Goal: Manage account settings: Manage account settings

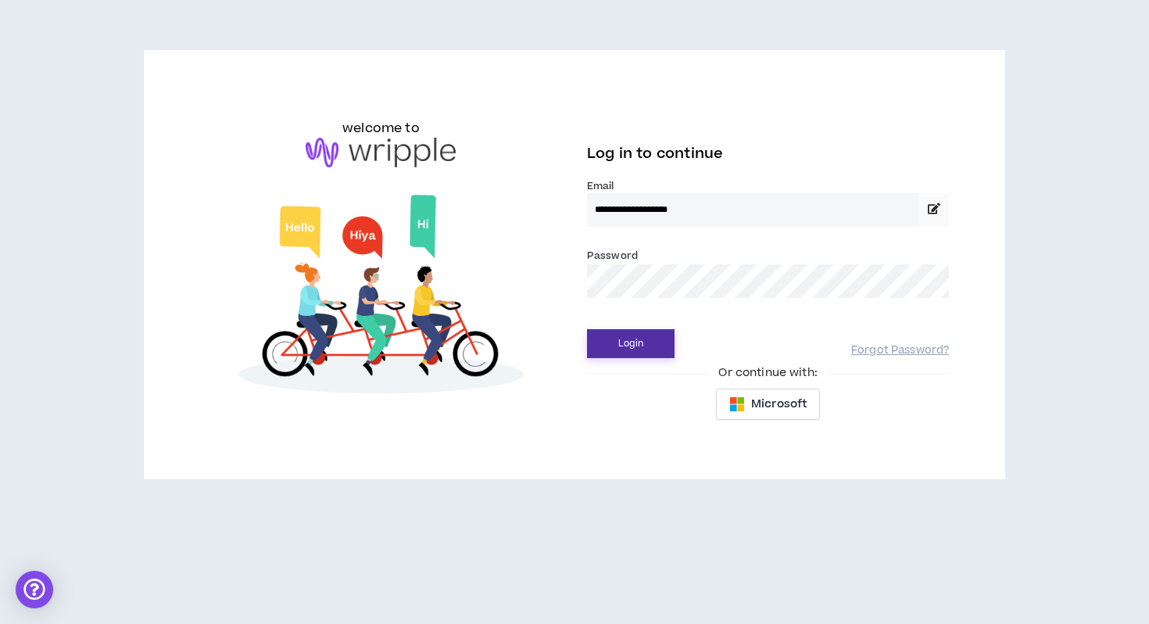
click at [626, 354] on button "Login" at bounding box center [631, 343] width 88 height 29
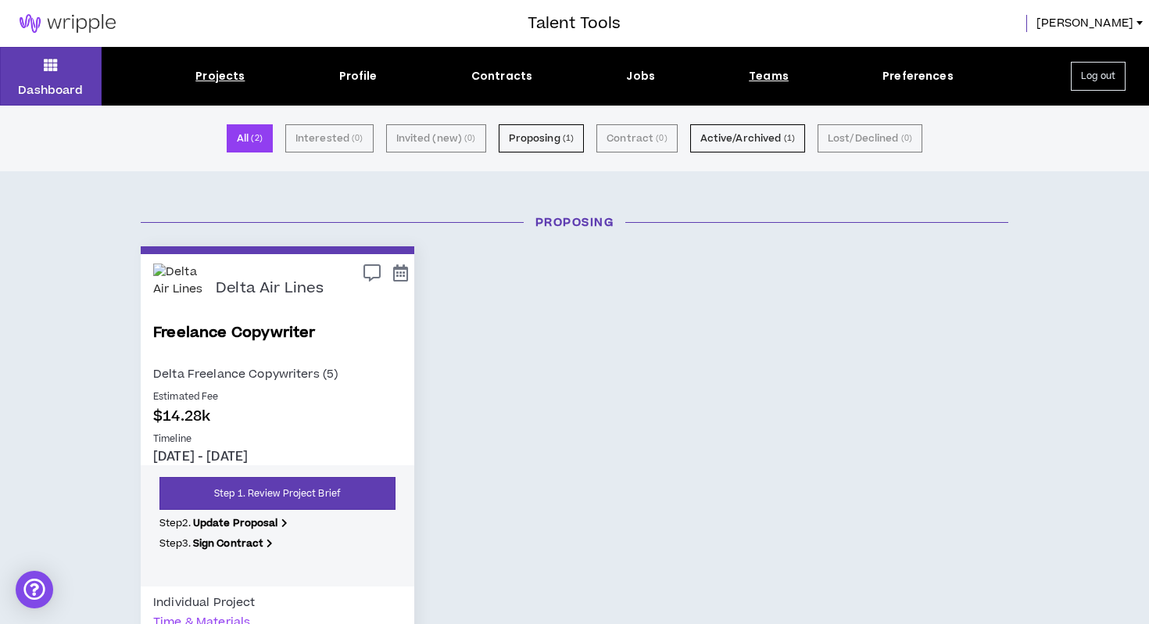
click at [757, 70] on div "Teams" at bounding box center [769, 76] width 40 height 16
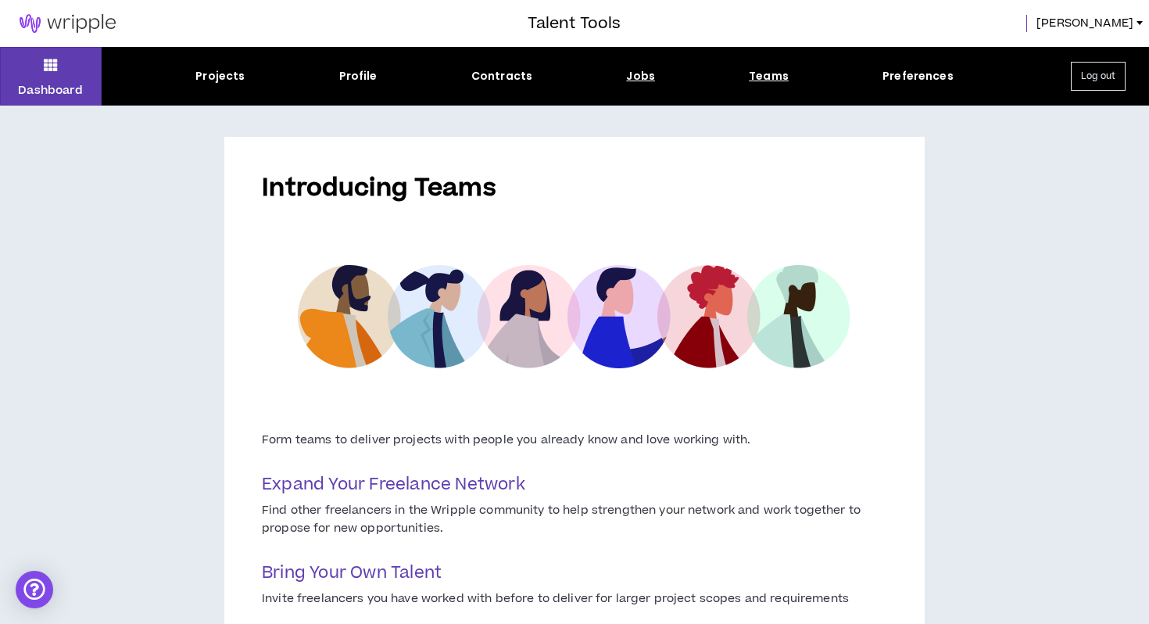
click at [632, 73] on div "Jobs" at bounding box center [640, 76] width 29 height 16
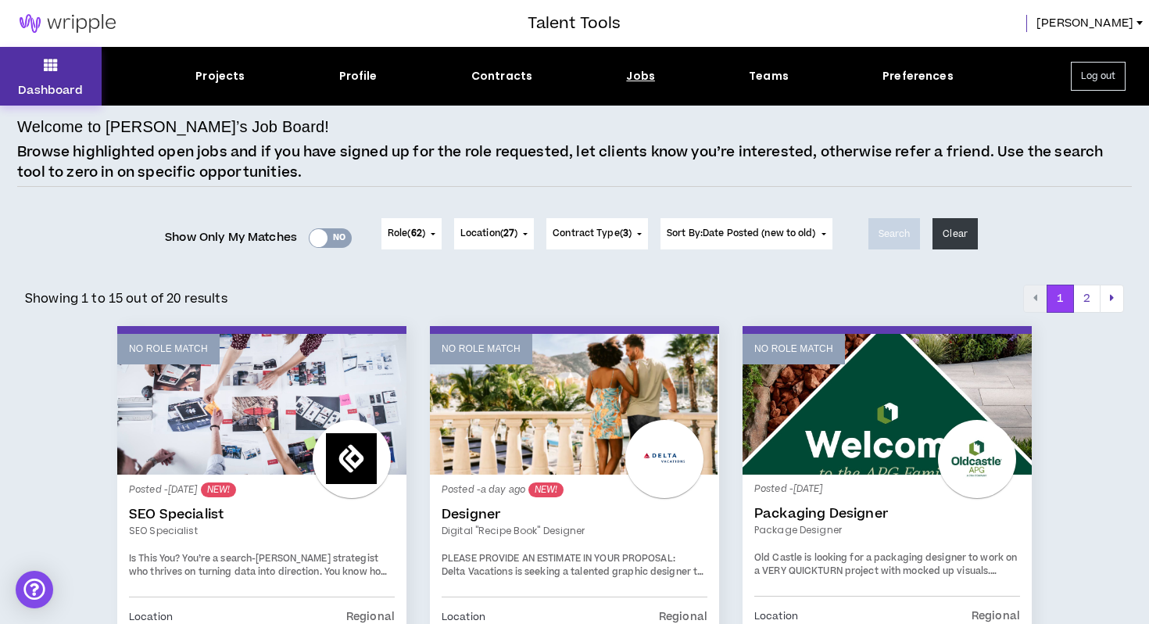
click at [52, 70] on icon at bounding box center [51, 65] width 14 height 22
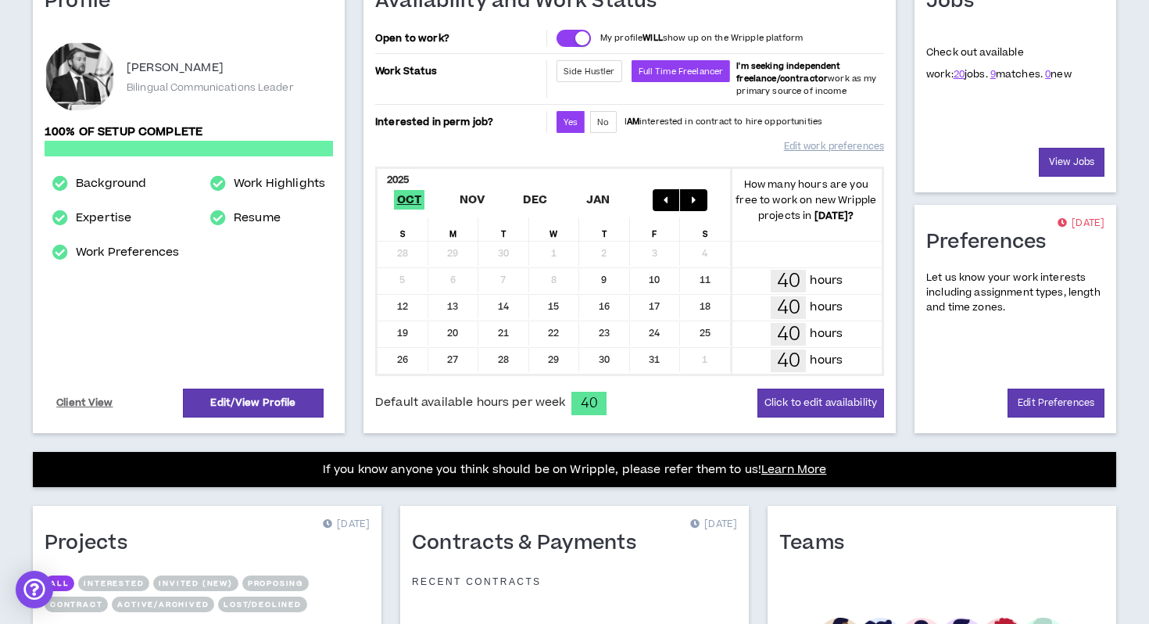
scroll to position [59, 0]
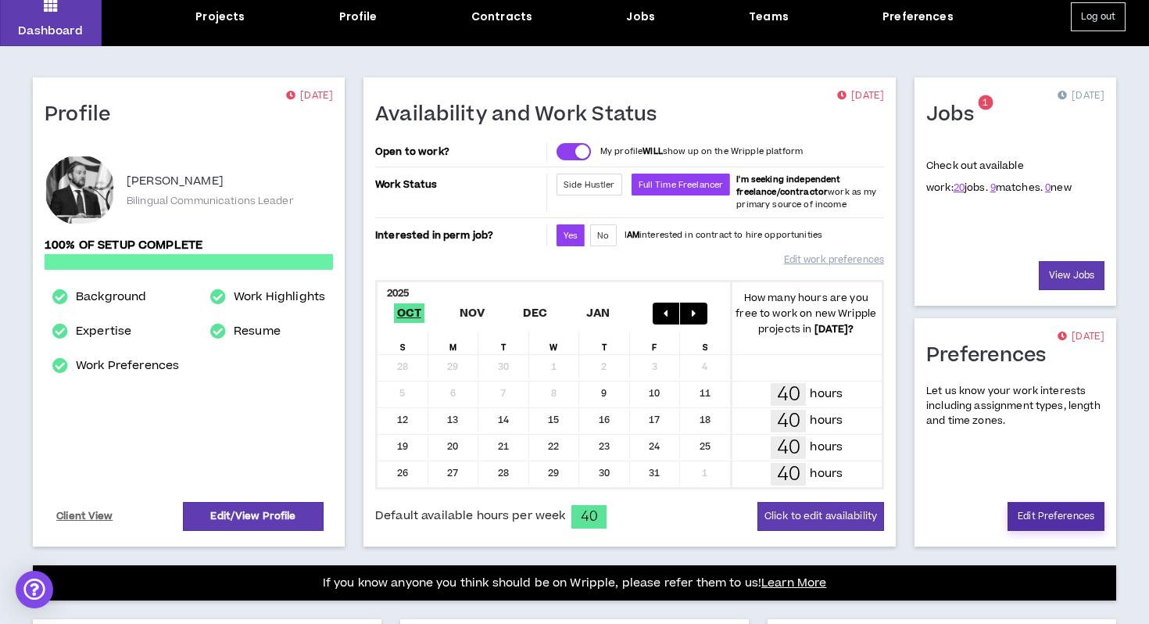
click at [1047, 514] on link "Edit Preferences" at bounding box center [1056, 516] width 97 height 29
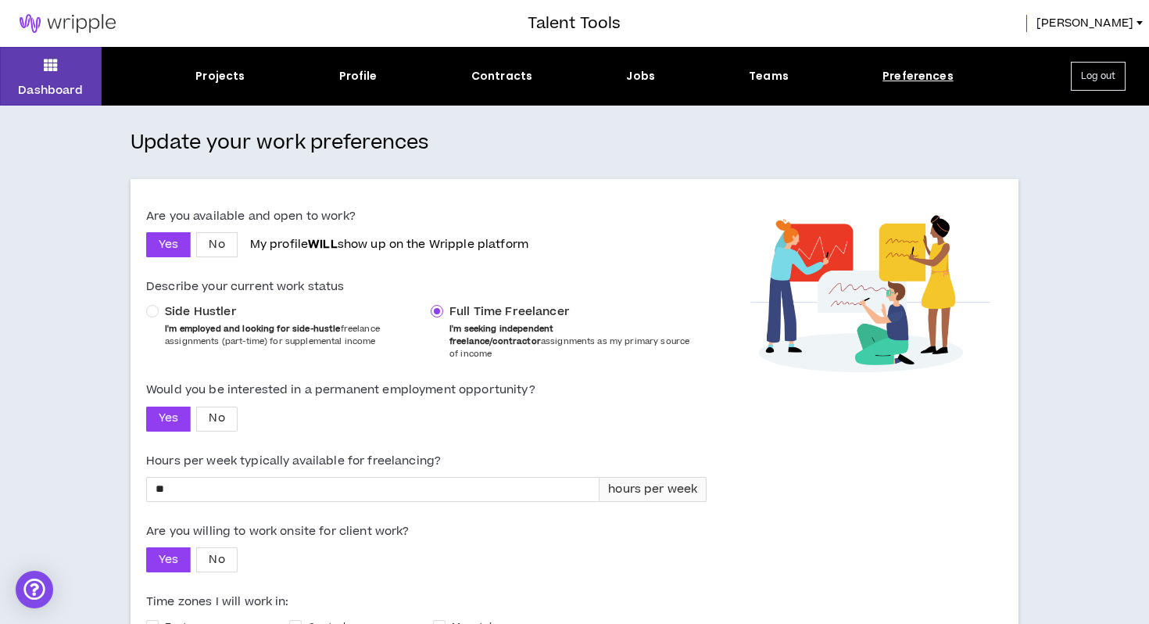
scroll to position [199, 0]
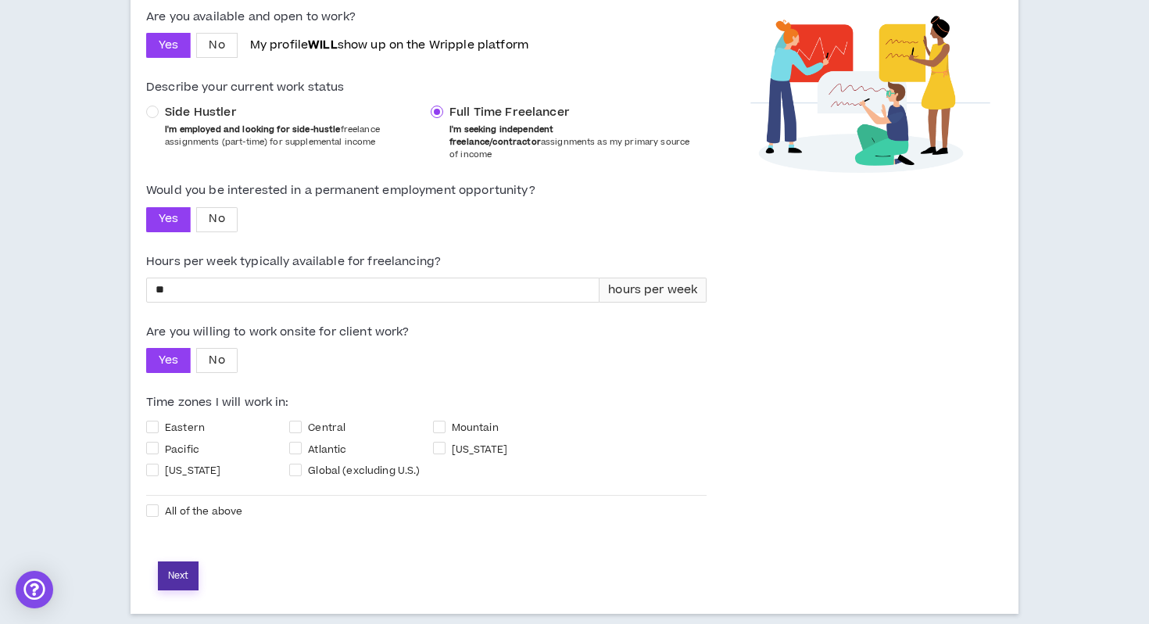
click at [177, 561] on button "Next" at bounding box center [178, 575] width 41 height 29
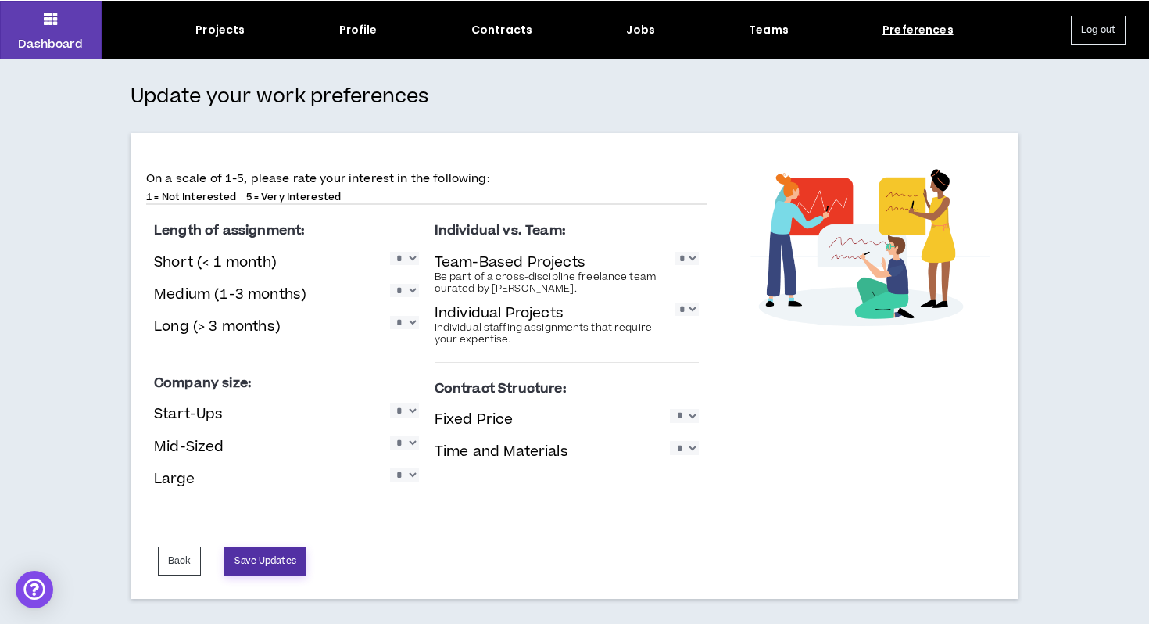
scroll to position [46, 0]
click at [408, 324] on select "* * * * *" at bounding box center [404, 322] width 29 height 13
select select "*"
click at [390, 316] on select "* * * * *" at bounding box center [404, 322] width 29 height 13
click at [695, 263] on select "* * * * *" at bounding box center [686, 258] width 23 height 13
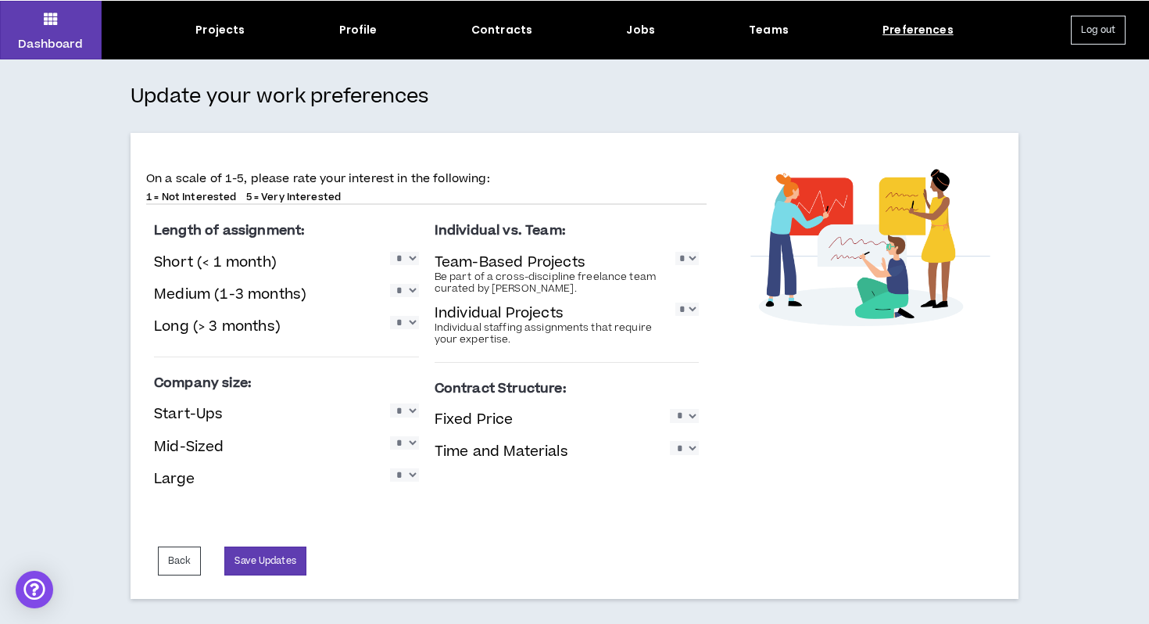
select select "*"
click at [675, 252] on select "* * * * *" at bounding box center [686, 258] width 23 height 13
click at [691, 313] on select "* * * * *" at bounding box center [686, 308] width 23 height 13
select select "*"
click at [675, 302] on select "* * * * *" at bounding box center [686, 308] width 23 height 13
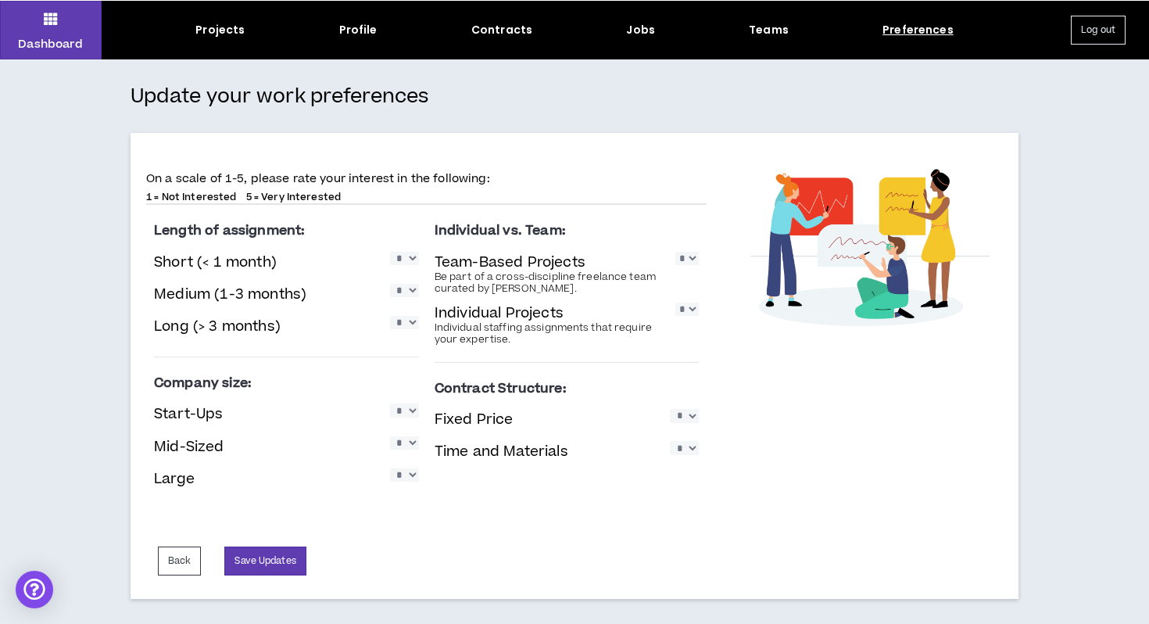
click at [685, 417] on select "* * * * *" at bounding box center [684, 415] width 29 height 13
select select "*"
click at [670, 409] on select "* * * * *" at bounding box center [684, 415] width 29 height 13
click at [685, 449] on select "* * * * *" at bounding box center [684, 447] width 29 height 13
select select "*"
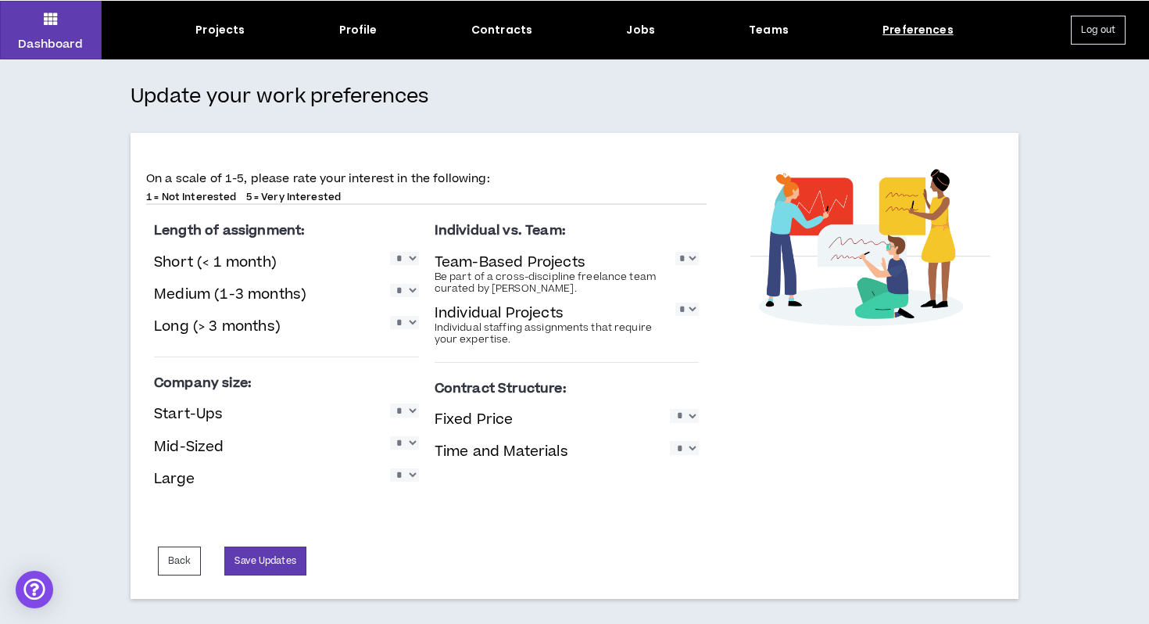
click at [670, 441] on select "* * * * *" at bounding box center [684, 447] width 29 height 13
click at [410, 413] on select "* * * * *" at bounding box center [404, 409] width 29 height 13
select select "*"
click at [390, 403] on select "* * * * *" at bounding box center [404, 409] width 29 height 13
click at [405, 443] on select "* * * * *" at bounding box center [404, 442] width 29 height 13
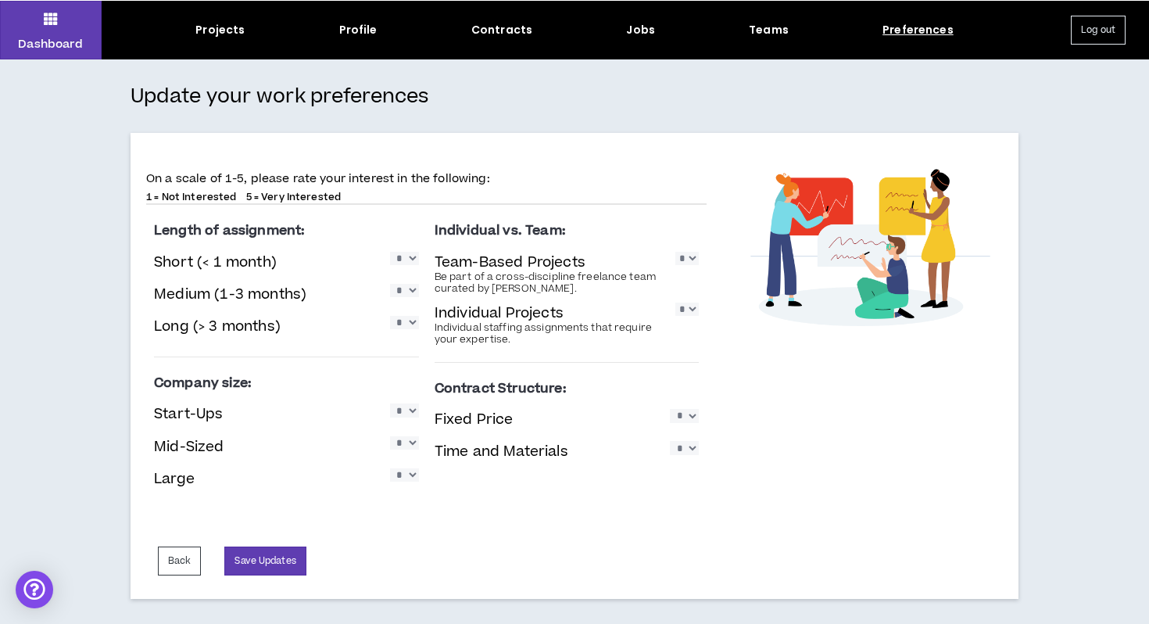
select select "*"
click at [390, 436] on select "* * * * *" at bounding box center [404, 442] width 29 height 13
click at [404, 481] on select "* * * * *" at bounding box center [404, 474] width 29 height 13
select select "*"
click at [390, 468] on select "* * * * *" at bounding box center [404, 474] width 29 height 13
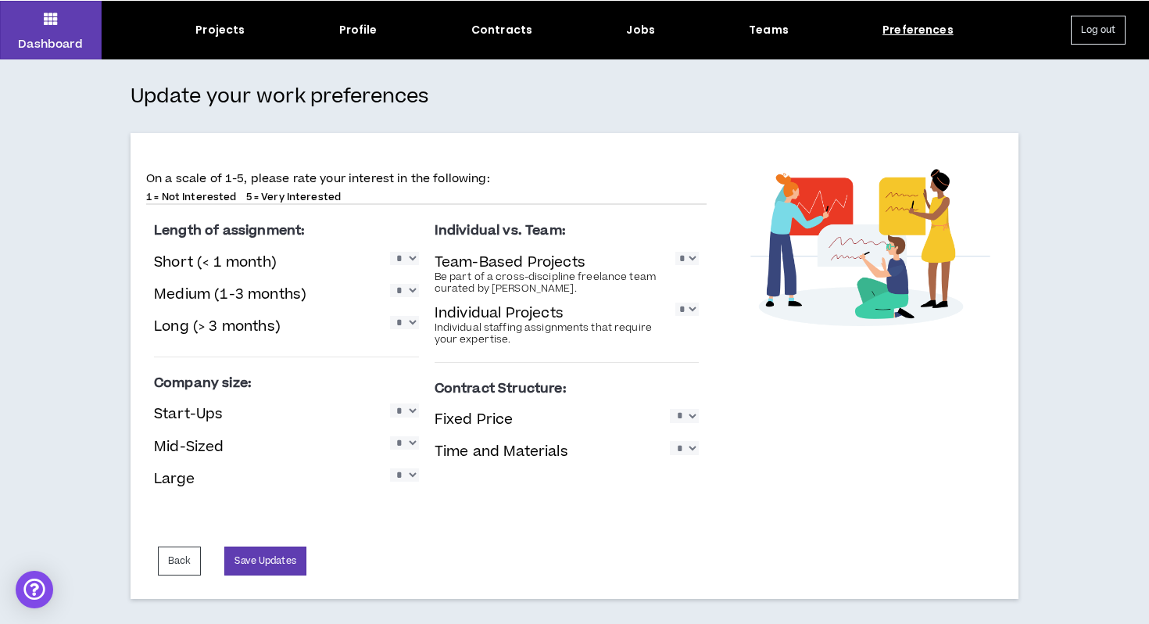
click at [406, 286] on select "* * * * *" at bounding box center [404, 290] width 29 height 13
select select "*"
click at [390, 284] on select "* * * * *" at bounding box center [404, 290] width 29 height 13
click at [367, 227] on label "Length of assignment:" at bounding box center [286, 230] width 265 height 27
click at [274, 557] on button "Save Updates" at bounding box center [264, 560] width 81 height 29
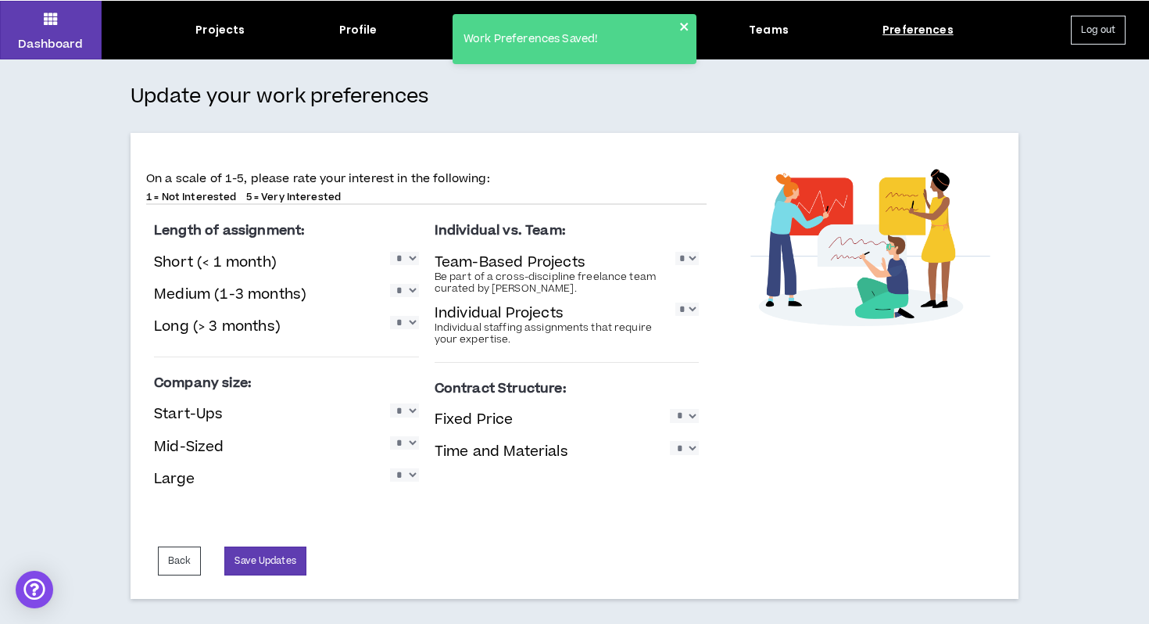
click at [682, 23] on icon "close" at bounding box center [684, 26] width 11 height 13
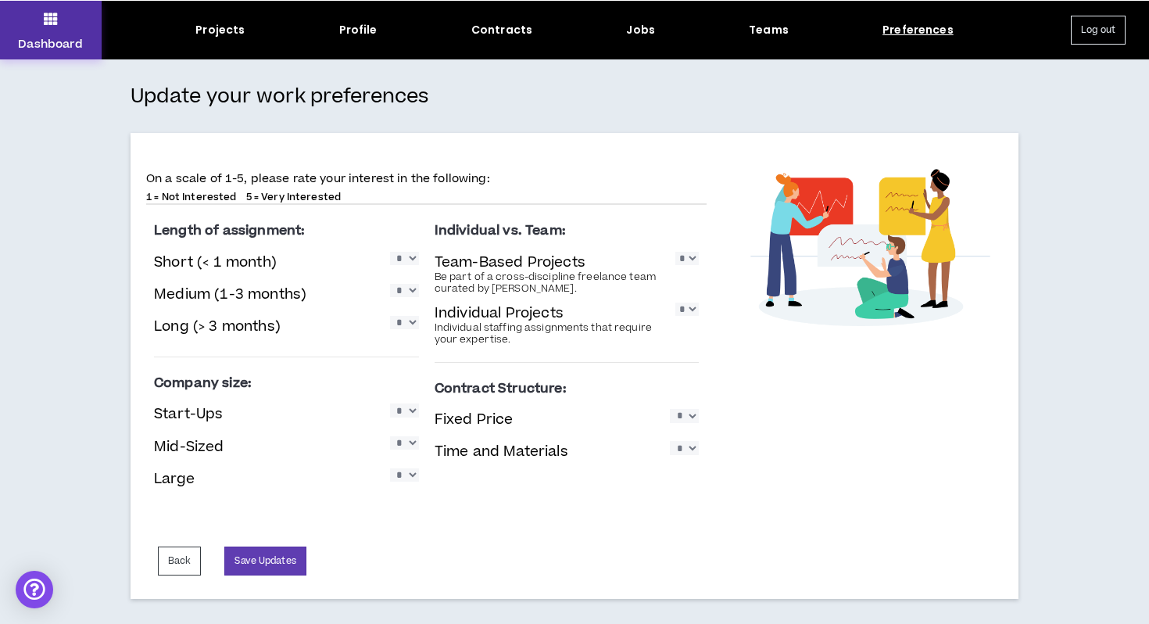
click at [56, 35] on button "Dashboard" at bounding box center [51, 30] width 102 height 59
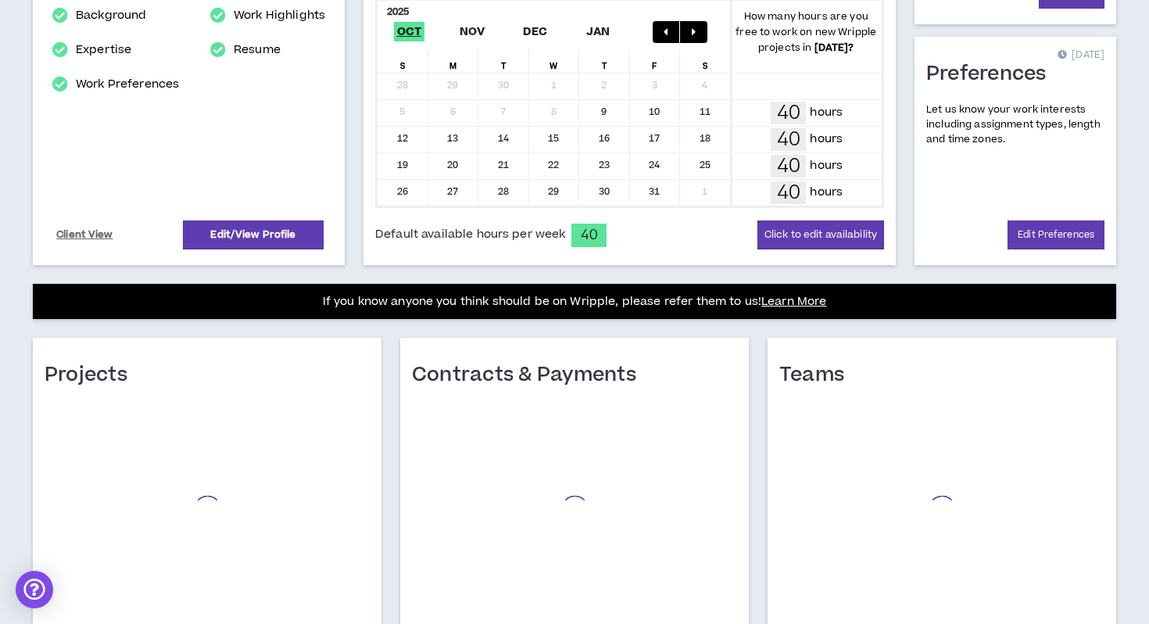
scroll to position [431, 0]
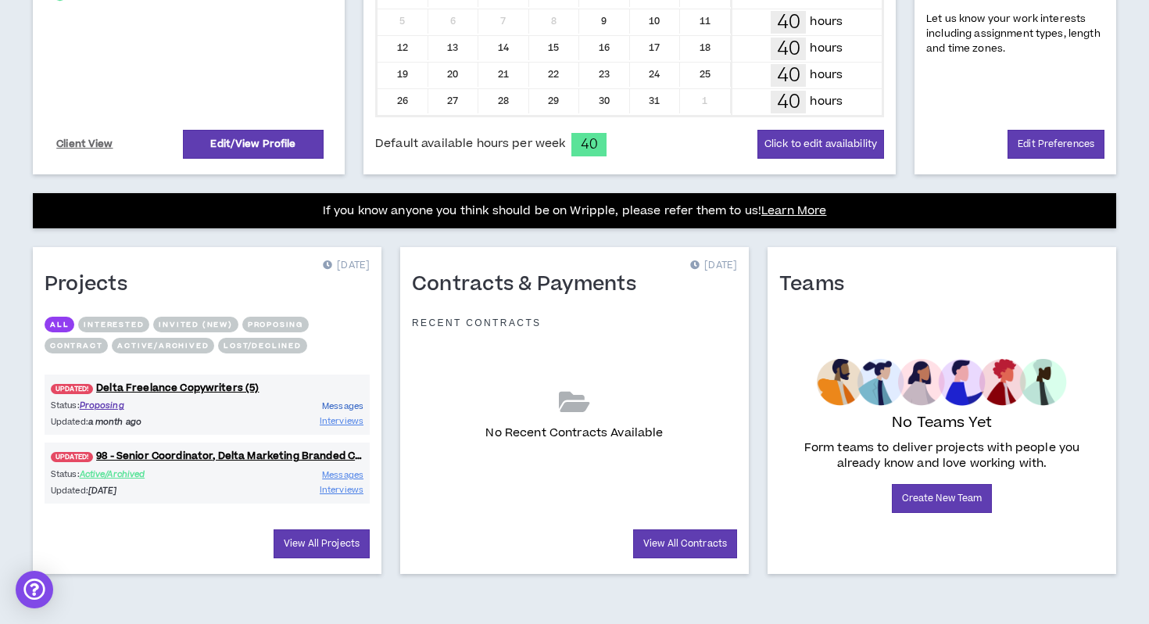
click at [341, 405] on span "Messages" at bounding box center [342, 406] width 41 height 12
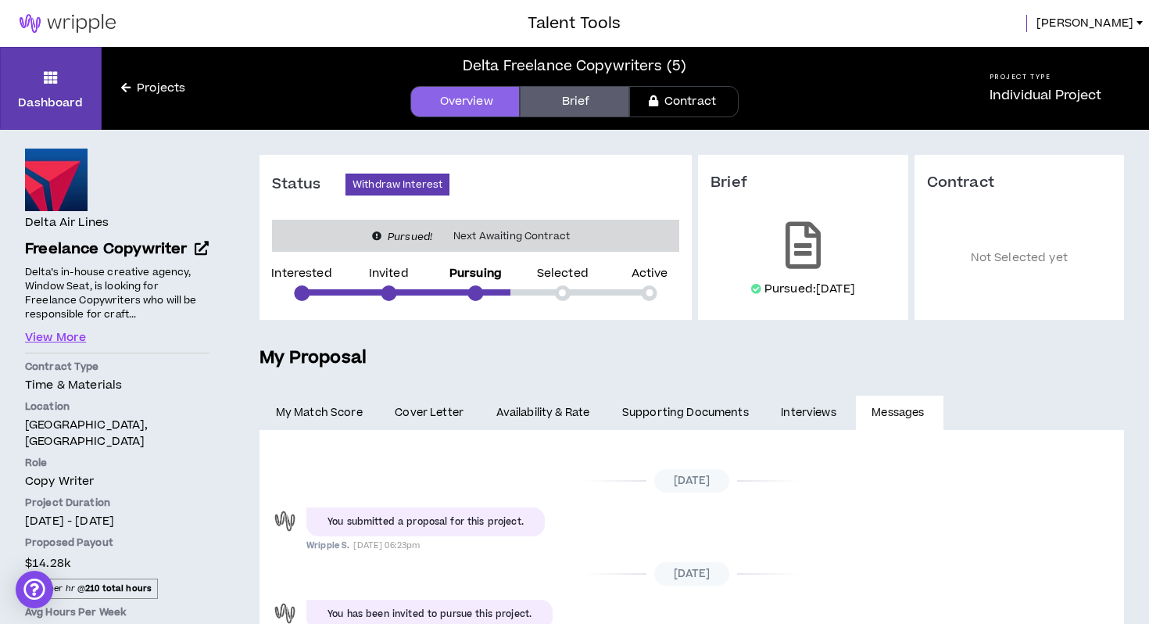
click at [143, 88] on link "Projects" at bounding box center [153, 88] width 103 height 17
